Goal: Check status: Check status

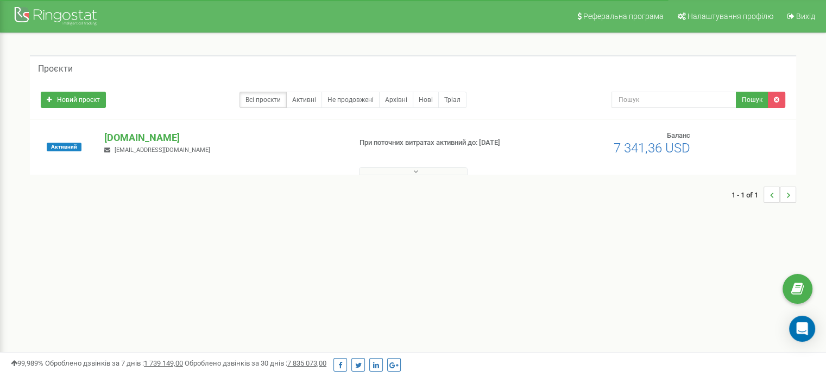
click at [148, 129] on div "Активний [DOMAIN_NAME] [EMAIL_ADDRESS][DOMAIN_NAME] При поточних витратах актив…" at bounding box center [413, 147] width 766 height 55
click at [151, 138] on p "[DOMAIN_NAME]" at bounding box center [222, 138] width 237 height 14
click at [170, 136] on p "[DOMAIN_NAME]" at bounding box center [222, 138] width 237 height 14
click at [146, 131] on p "[DOMAIN_NAME]" at bounding box center [222, 138] width 237 height 14
click at [145, 140] on p "[DOMAIN_NAME]" at bounding box center [222, 138] width 237 height 14
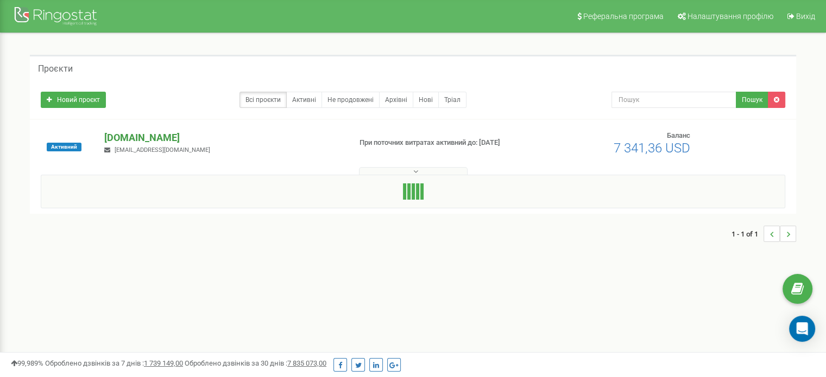
click at [128, 135] on p "[DOMAIN_NAME]" at bounding box center [222, 138] width 237 height 14
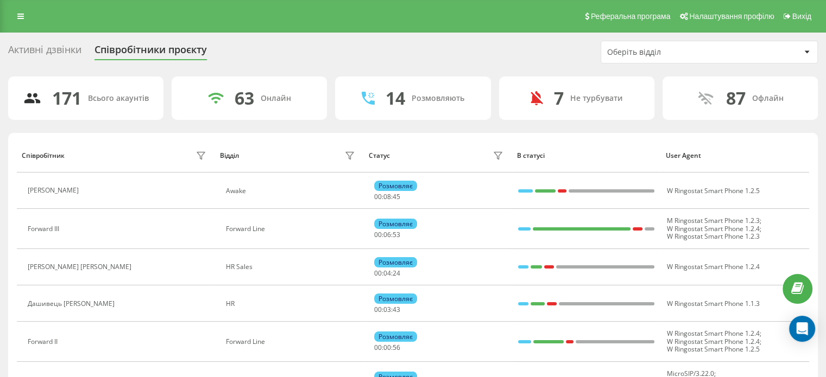
click at [672, 56] on div "Оберіть відділ" at bounding box center [672, 52] width 130 height 9
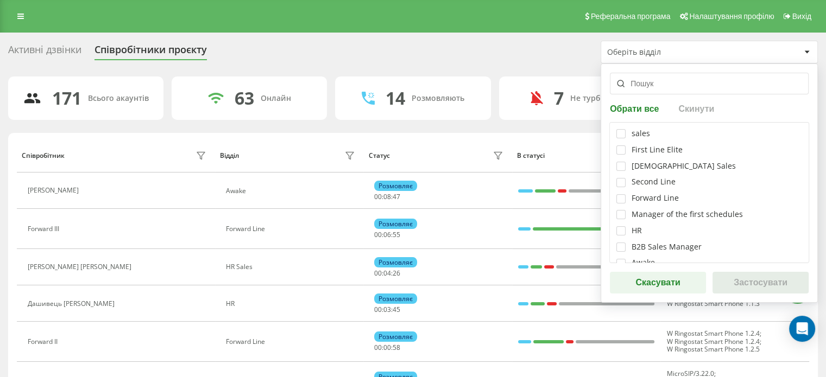
click at [625, 247] on div "B2B Sales Manager" at bounding box center [709, 247] width 186 height 9
click at [627, 245] on div "B2B Sales Manager" at bounding box center [709, 247] width 186 height 9
click at [623, 243] on label at bounding box center [620, 243] width 9 height 0
checkbox input "true"
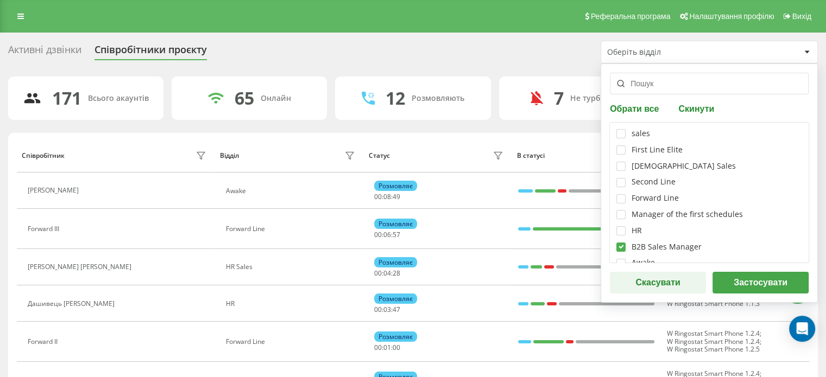
click at [733, 284] on button "Застосувати" at bounding box center [760, 283] width 96 height 22
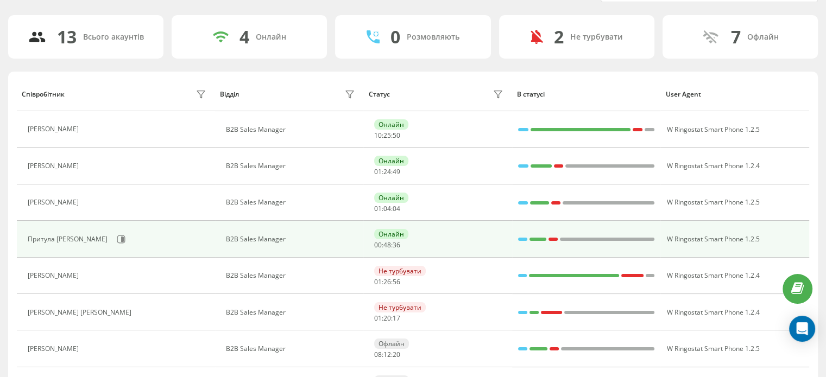
scroll to position [109, 0]
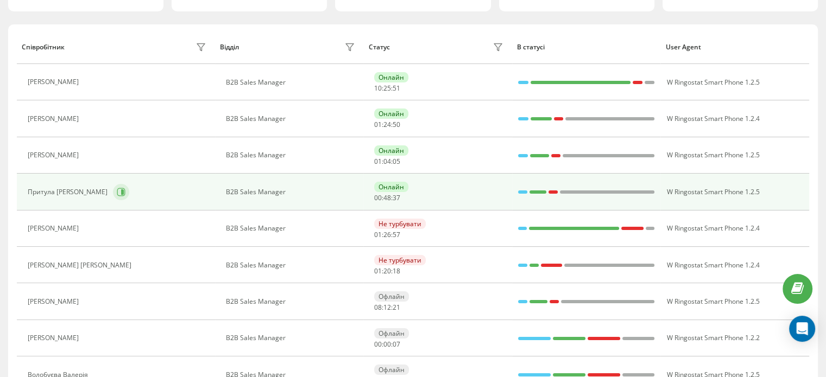
click at [117, 188] on icon at bounding box center [121, 192] width 9 height 9
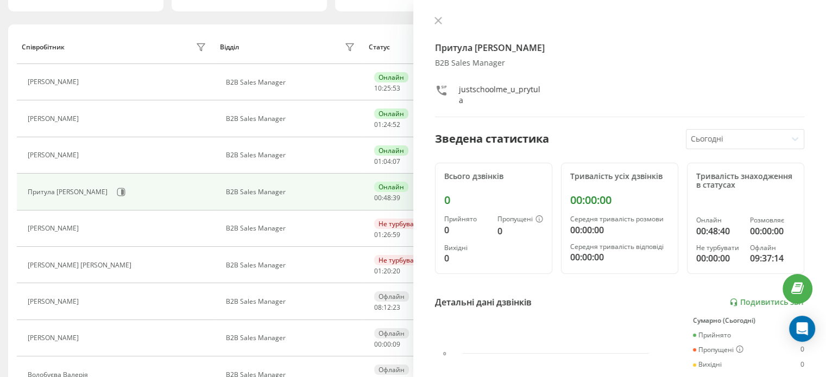
click at [440, 19] on icon at bounding box center [438, 21] width 8 height 8
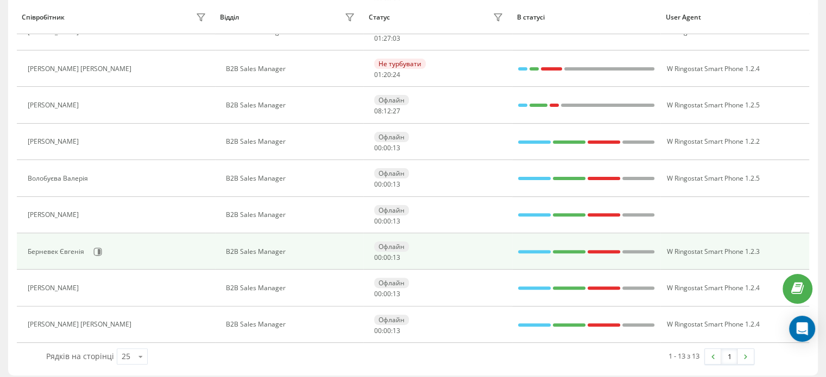
scroll to position [309, 0]
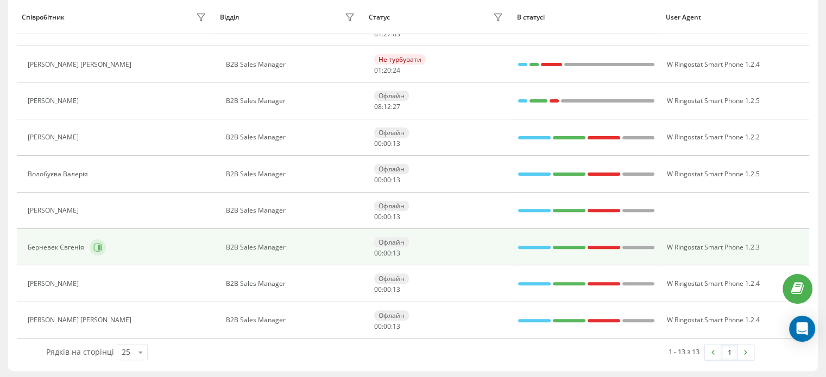
click at [96, 249] on icon at bounding box center [97, 247] width 9 height 9
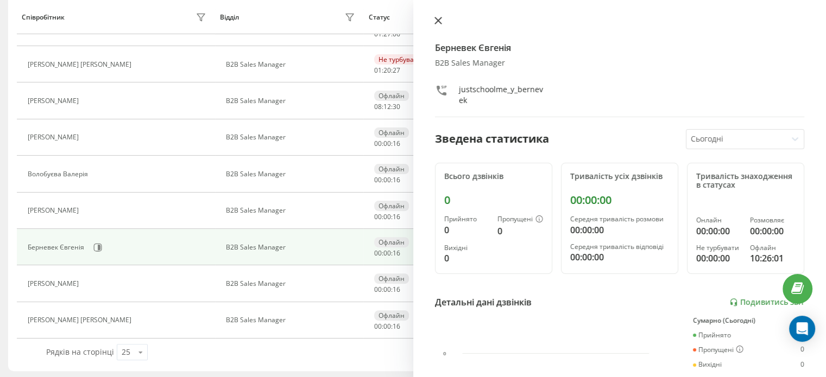
click at [435, 21] on icon at bounding box center [438, 21] width 8 height 8
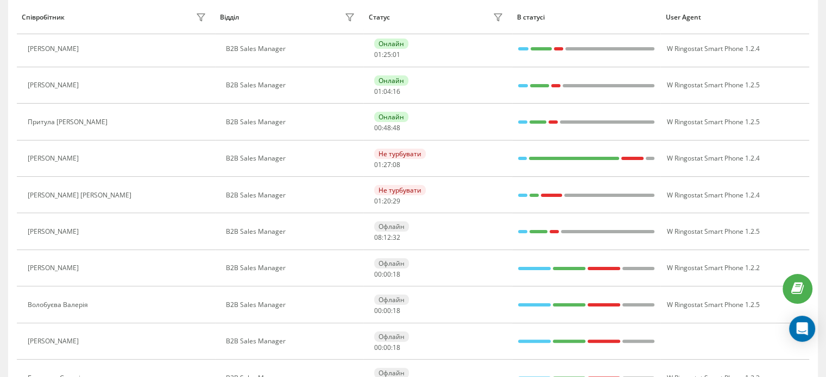
scroll to position [92, 0]
